Goal: Navigation & Orientation: Find specific page/section

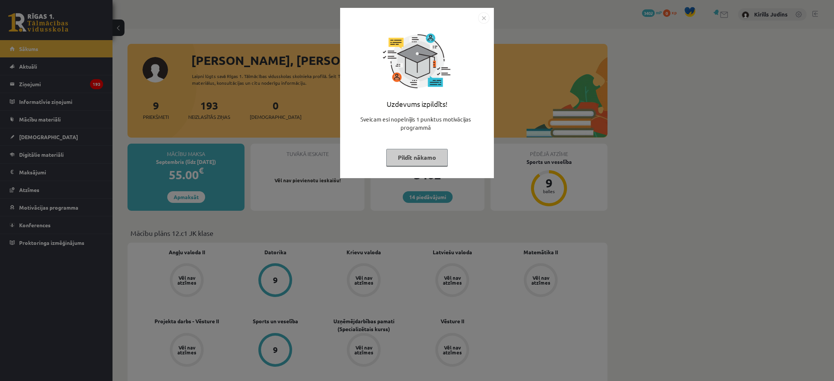
click at [483, 19] on img "Close" at bounding box center [483, 17] width 11 height 11
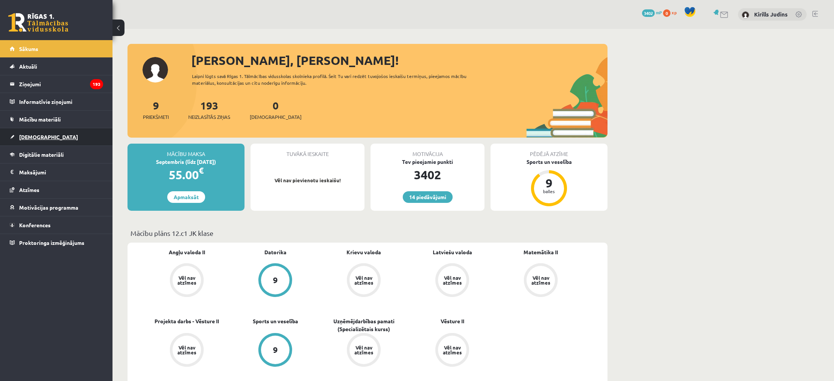
click at [38, 134] on span "[DEMOGRAPHIC_DATA]" at bounding box center [48, 137] width 59 height 7
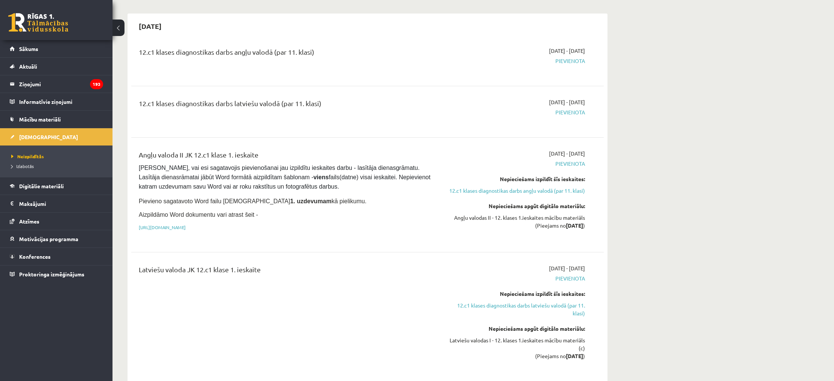
scroll to position [60, 0]
click at [42, 185] on span "Digitālie materiāli" at bounding box center [41, 186] width 45 height 7
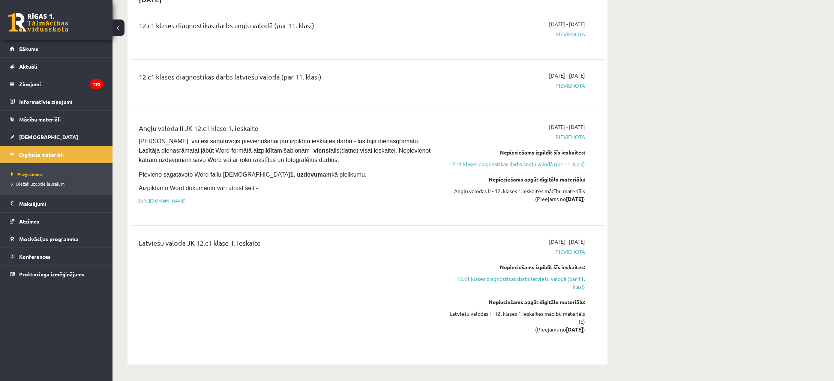
scroll to position [87, 0]
